Goal: Transaction & Acquisition: Purchase product/service

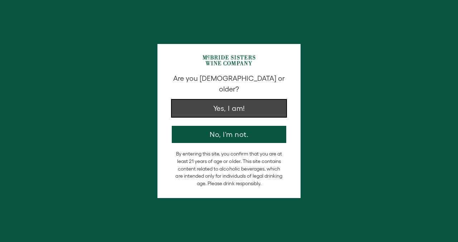
click at [232, 100] on button "Yes, I am!" at bounding box center [229, 108] width 115 height 17
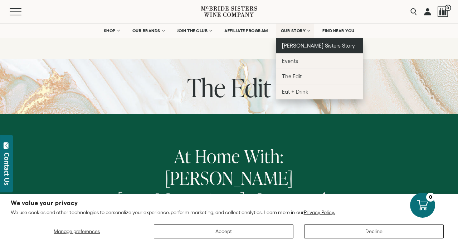
click at [303, 43] on span "[PERSON_NAME] Sisters Story" at bounding box center [318, 46] width 73 height 6
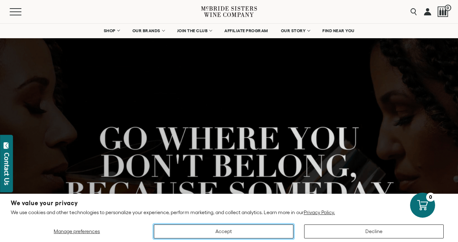
click at [234, 231] on button "Accept" at bounding box center [224, 232] width 140 height 14
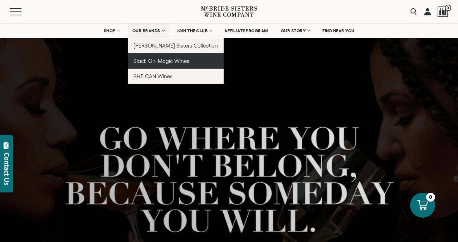
click at [156, 62] on span "Black Girl Magic Wines" at bounding box center [162, 61] width 56 height 6
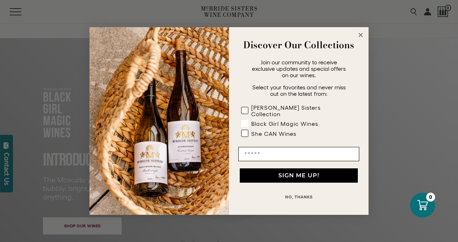
click at [246, 120] on rect "POPUP Form" at bounding box center [245, 123] width 7 height 7
click at [304, 194] on button "NO, THANKS" at bounding box center [298, 197] width 121 height 14
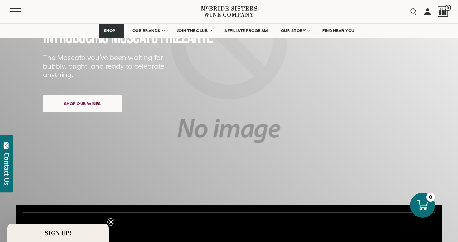
scroll to position [126, 0]
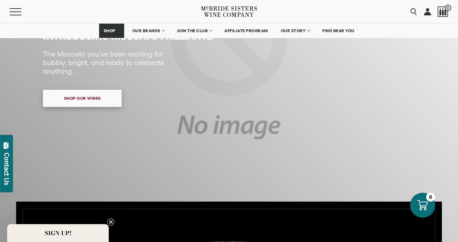
click at [97, 97] on span "Shop our wines" at bounding box center [83, 98] width 62 height 14
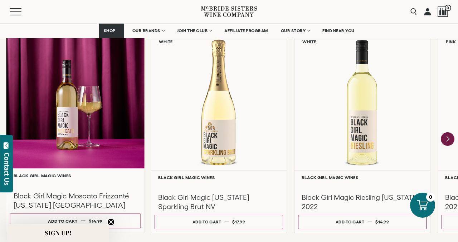
scroll to position [633, 0]
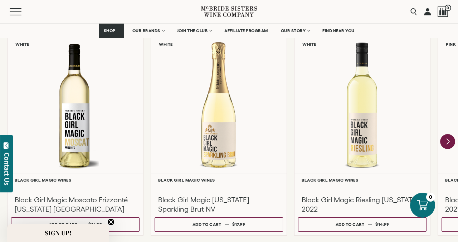
click at [452, 143] on icon "Next" at bounding box center [447, 141] width 15 height 15
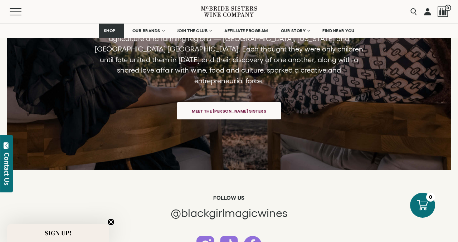
scroll to position [1675, 0]
